Goal: Task Accomplishment & Management: Manage account settings

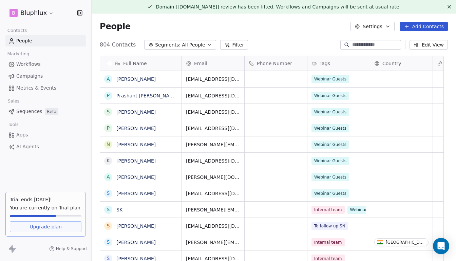
click at [23, 110] on span "Sequences" at bounding box center [29, 111] width 26 height 7
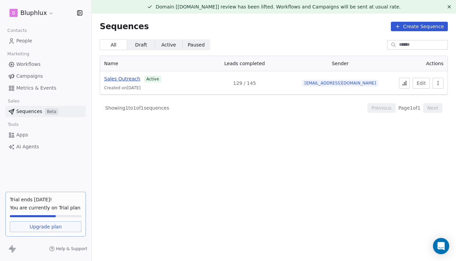
click at [136, 78] on span "Sales Outreach" at bounding box center [122, 78] width 36 height 5
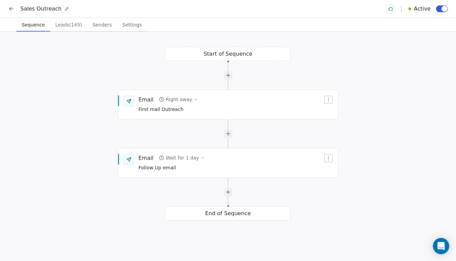
click at [67, 31] on button "Leads (145) Leads (145)" at bounding box center [68, 25] width 37 height 14
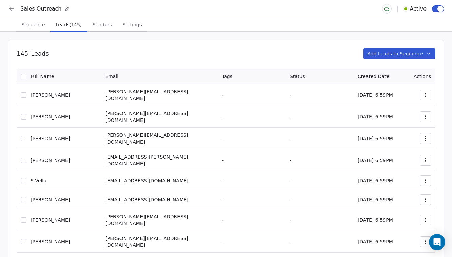
click at [14, 9] on icon at bounding box center [11, 8] width 7 height 7
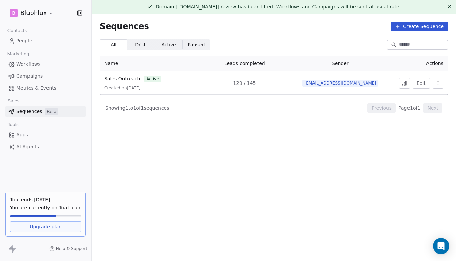
click at [402, 87] on button at bounding box center [404, 83] width 11 height 11
